Goal: Find contact information: Find contact information

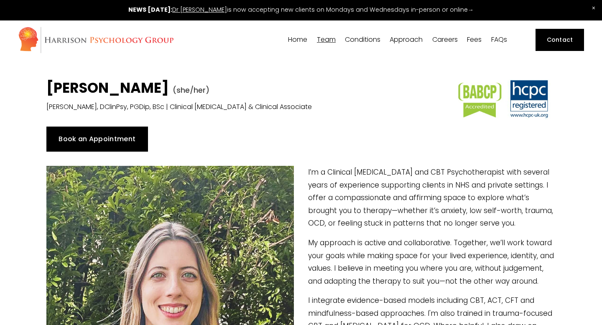
drag, startPoint x: 47, startPoint y: 87, endPoint x: 190, endPoint y: 85, distance: 143.4
click at [190, 85] on h1 "Dr Sophia Kosmider (she/her)" at bounding box center [235, 89] width 378 height 20
copy strong "[PERSON_NAME]"
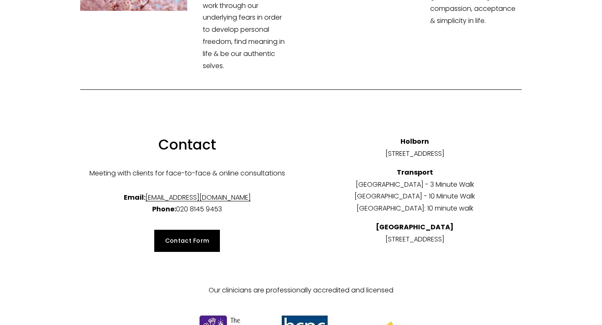
scroll to position [2934, 0]
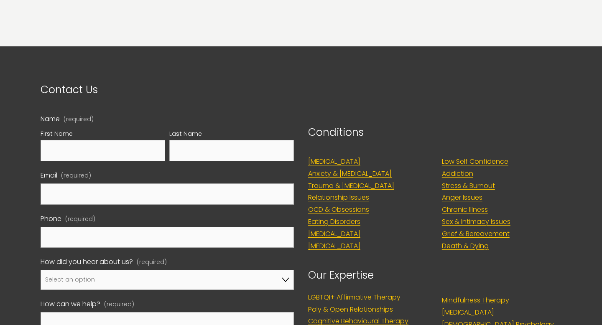
scroll to position [2436, 0]
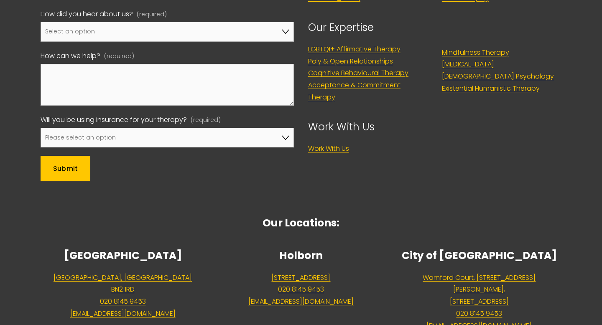
scroll to position [1891, 0]
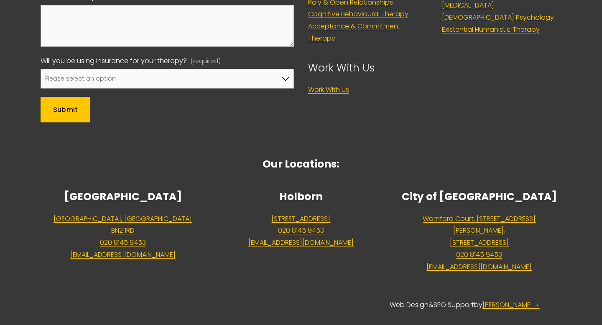
type input "3.48"
